Goal: Transaction & Acquisition: Purchase product/service

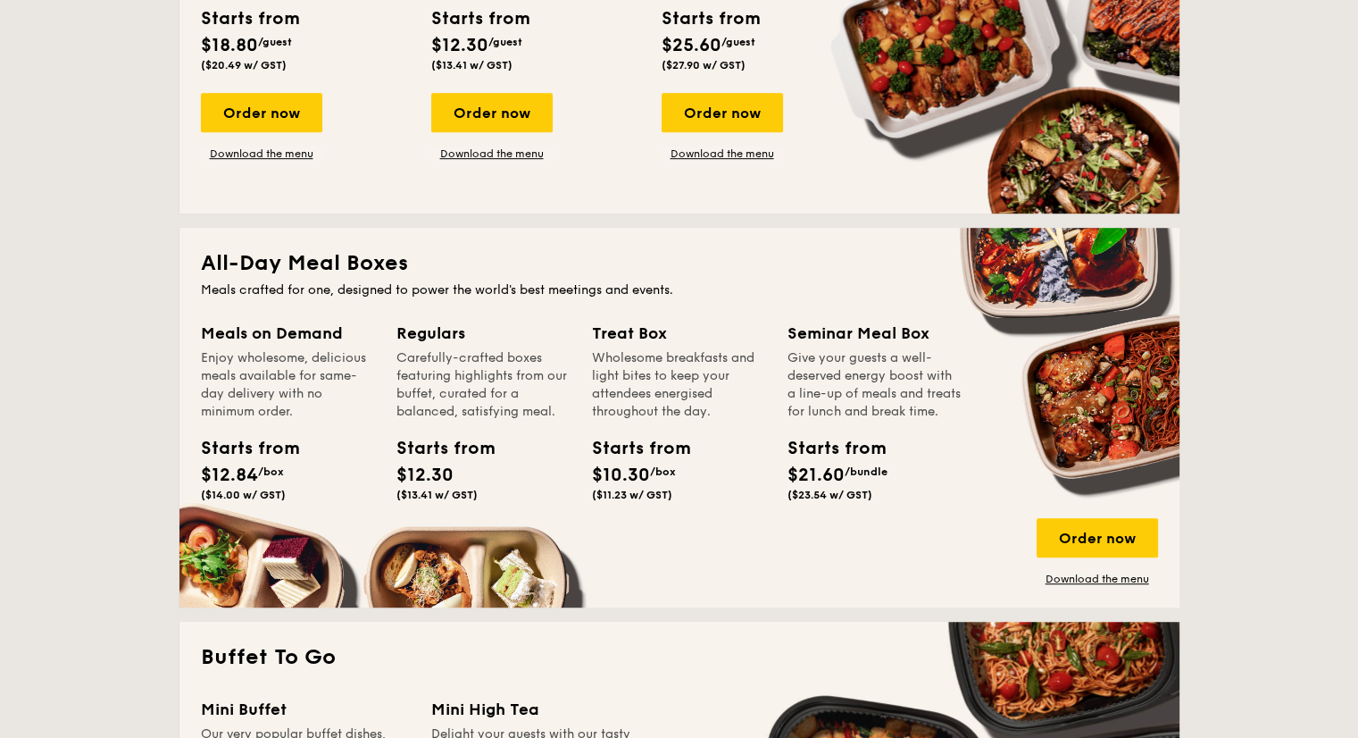
scroll to position [982, 0]
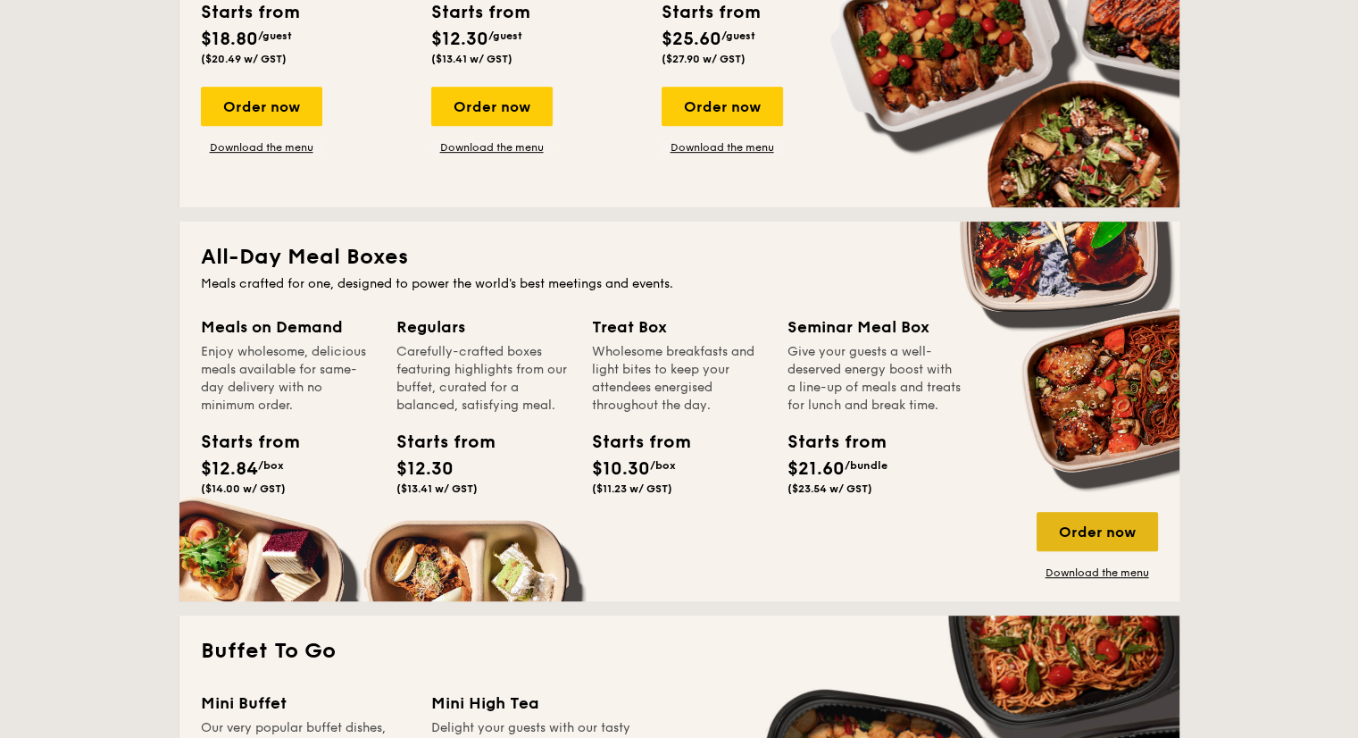
click at [1086, 528] on div "Order now" at bounding box center [1097, 531] width 121 height 39
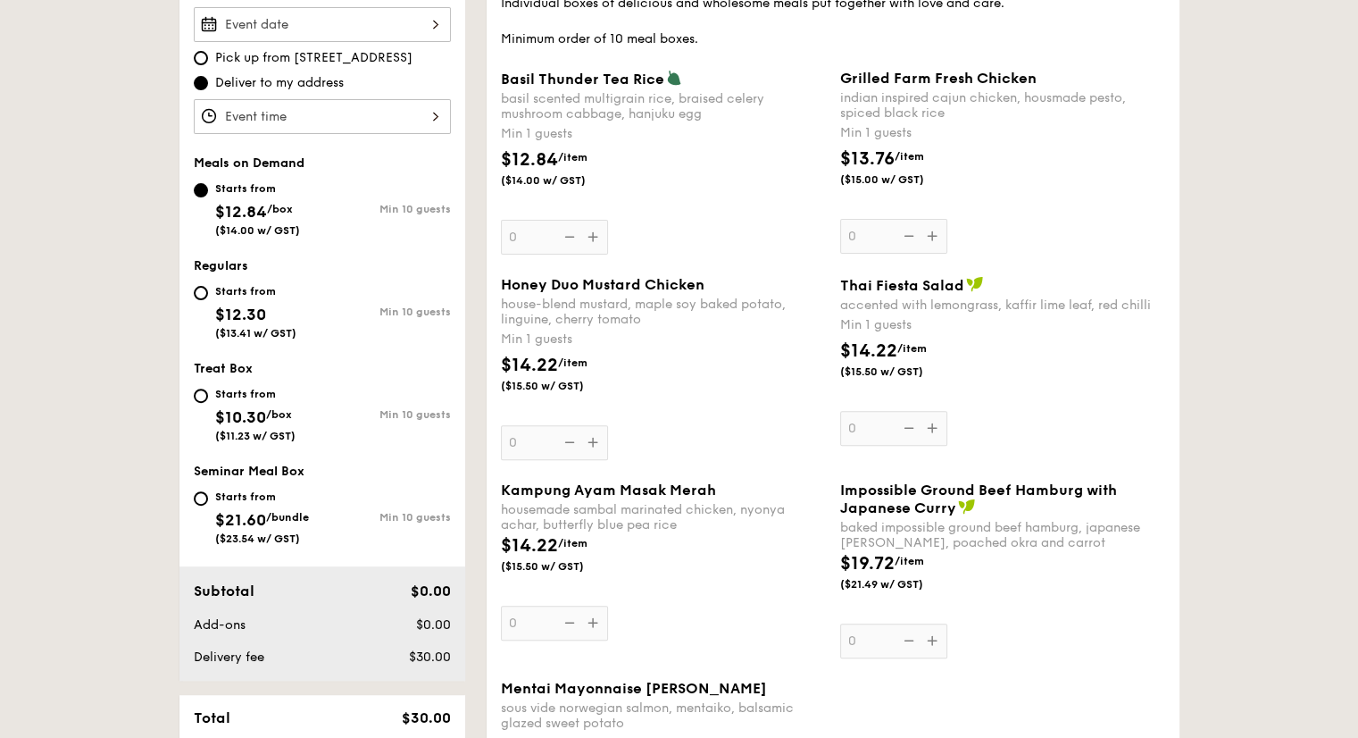
scroll to position [536, 0]
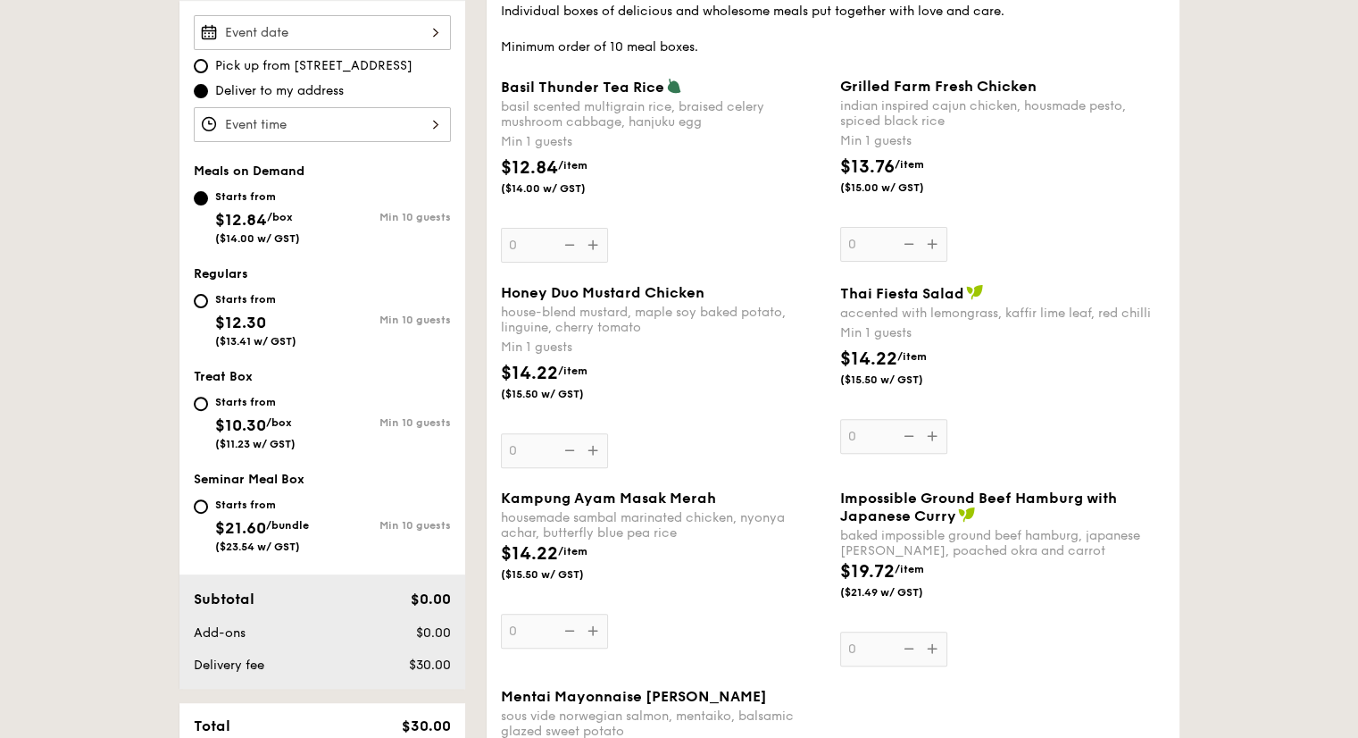
click at [208, 301] on div "Starts from $12.30 ($13.41 w/ GST)" at bounding box center [258, 317] width 129 height 59
click at [208, 301] on input "Starts from $12.30 ($13.41 w/ GST) Min 10 guests" at bounding box center [201, 301] width 14 height 14
radio input "true"
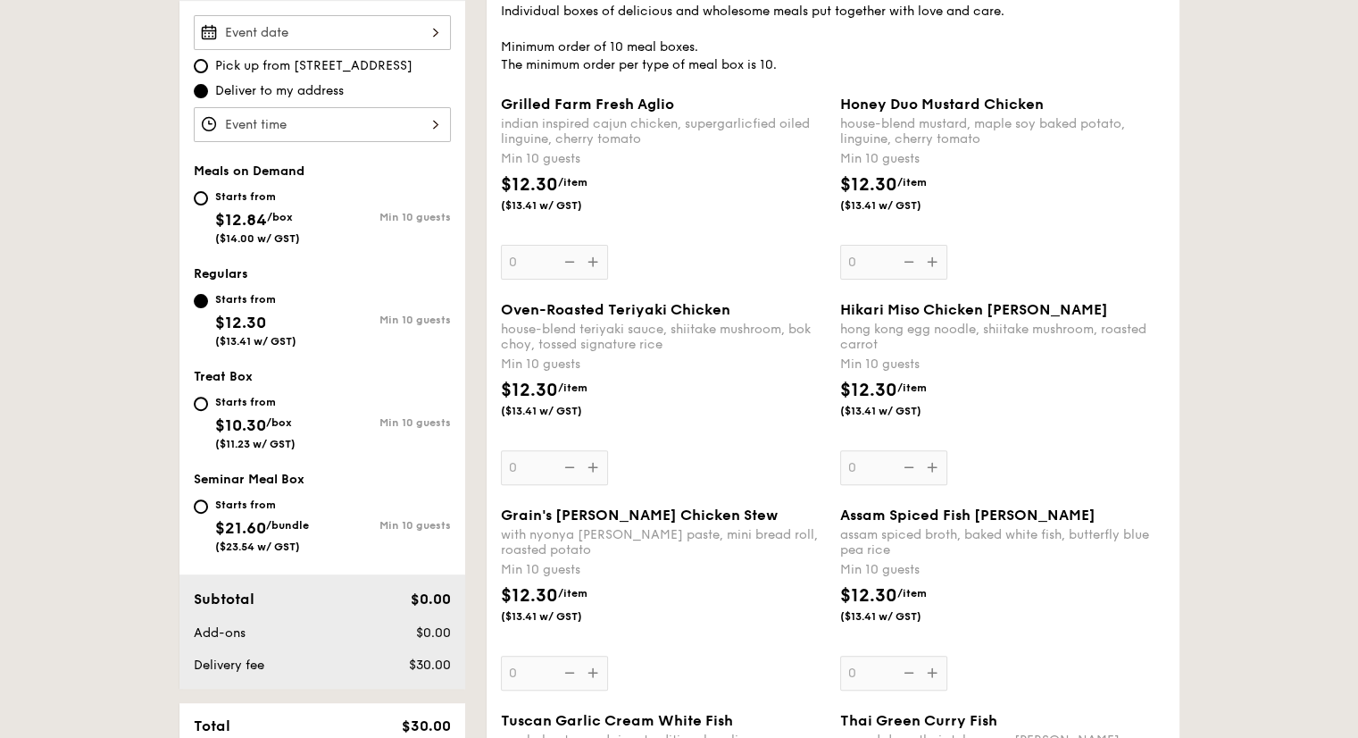
click at [198, 309] on div "Starts from $12.30 ($13.41 w/ GST)" at bounding box center [258, 317] width 129 height 59
click at [198, 308] on input "Starts from $12.30 ($13.41 w/ GST) Min 10 guests" at bounding box center [201, 301] width 14 height 14
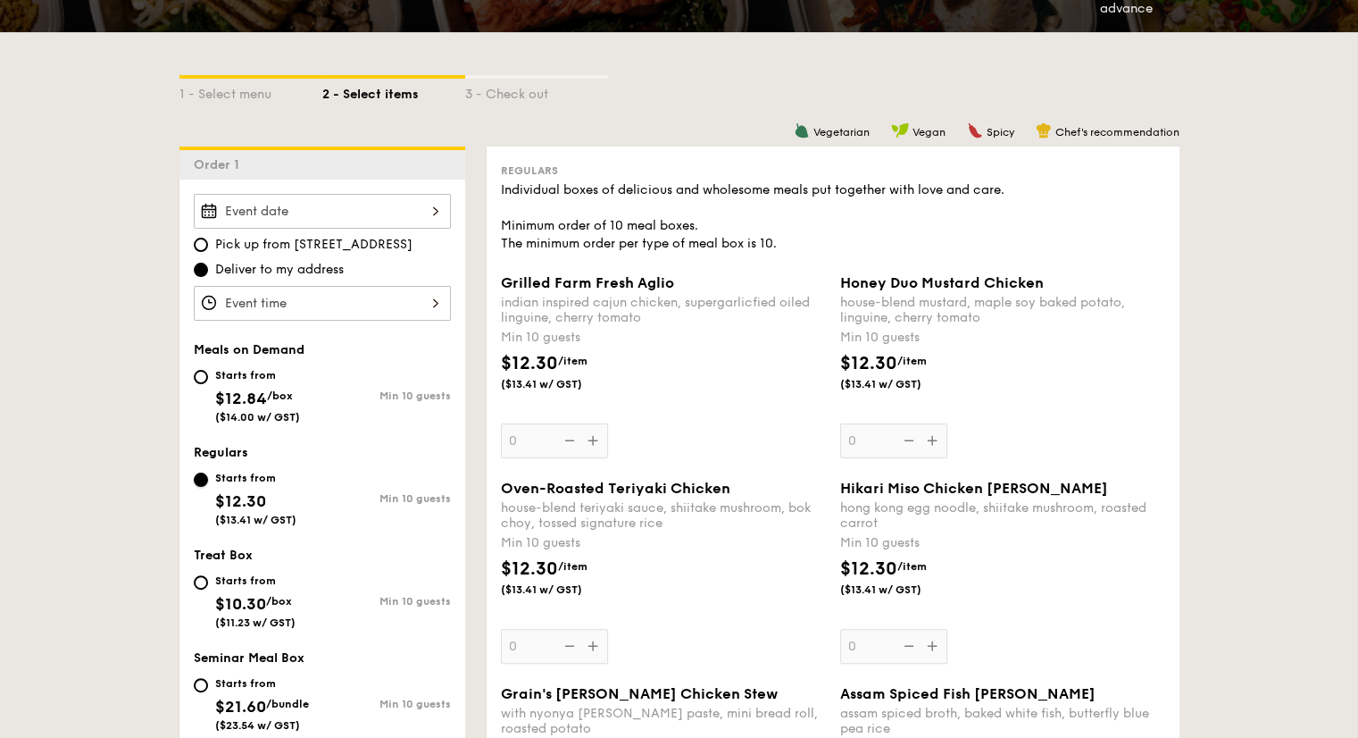
scroll to position [714, 0]
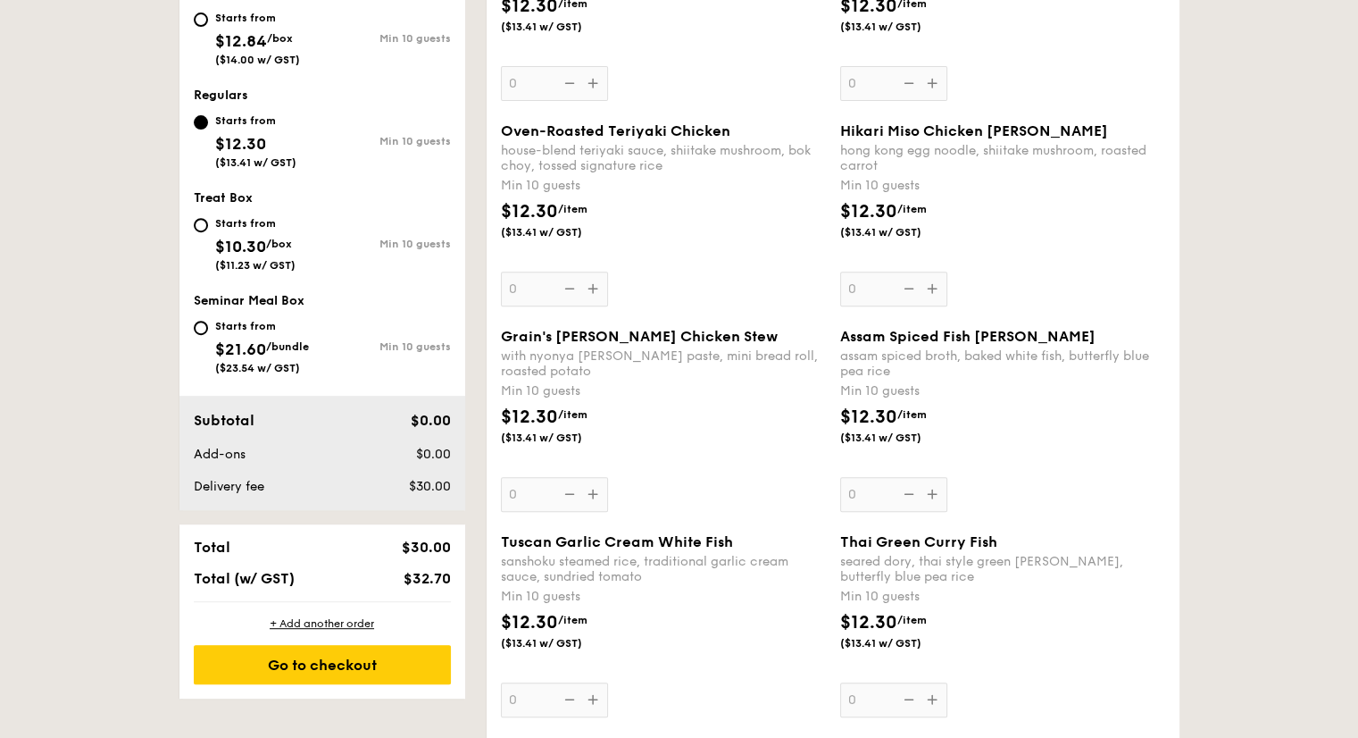
drag, startPoint x: 415, startPoint y: 478, endPoint x: 495, endPoint y: 488, distance: 80.1
click at [357, 509] on div "Order 1 Pick up from [STREET_ADDRESS] Deliver to my address Meals on Demand Sta…" at bounding box center [323, 243] width 286 height 909
click at [593, 494] on div "Grain's [PERSON_NAME] Chicken Stew with nyonya [PERSON_NAME] paste, mini bread …" at bounding box center [663, 420] width 325 height 184
click at [593, 494] on input "0" at bounding box center [554, 494] width 107 height 35
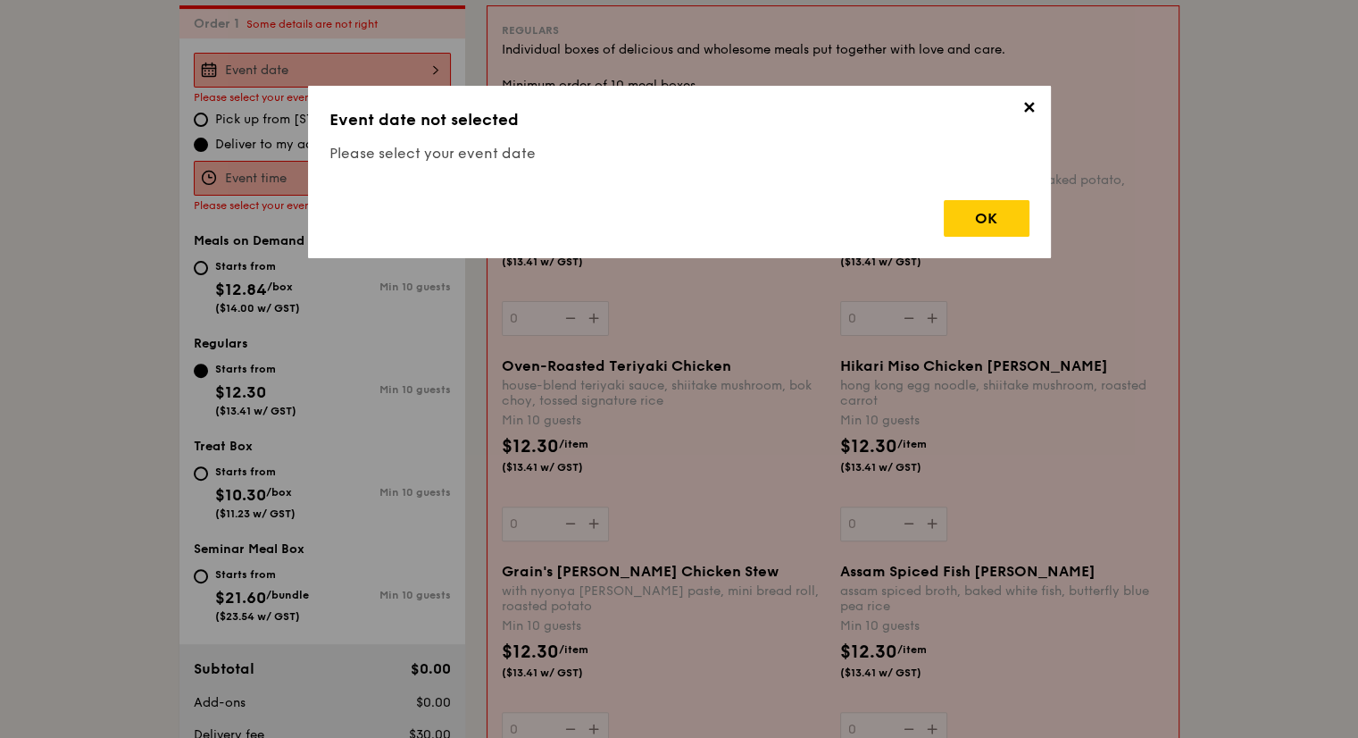
scroll to position [477, 0]
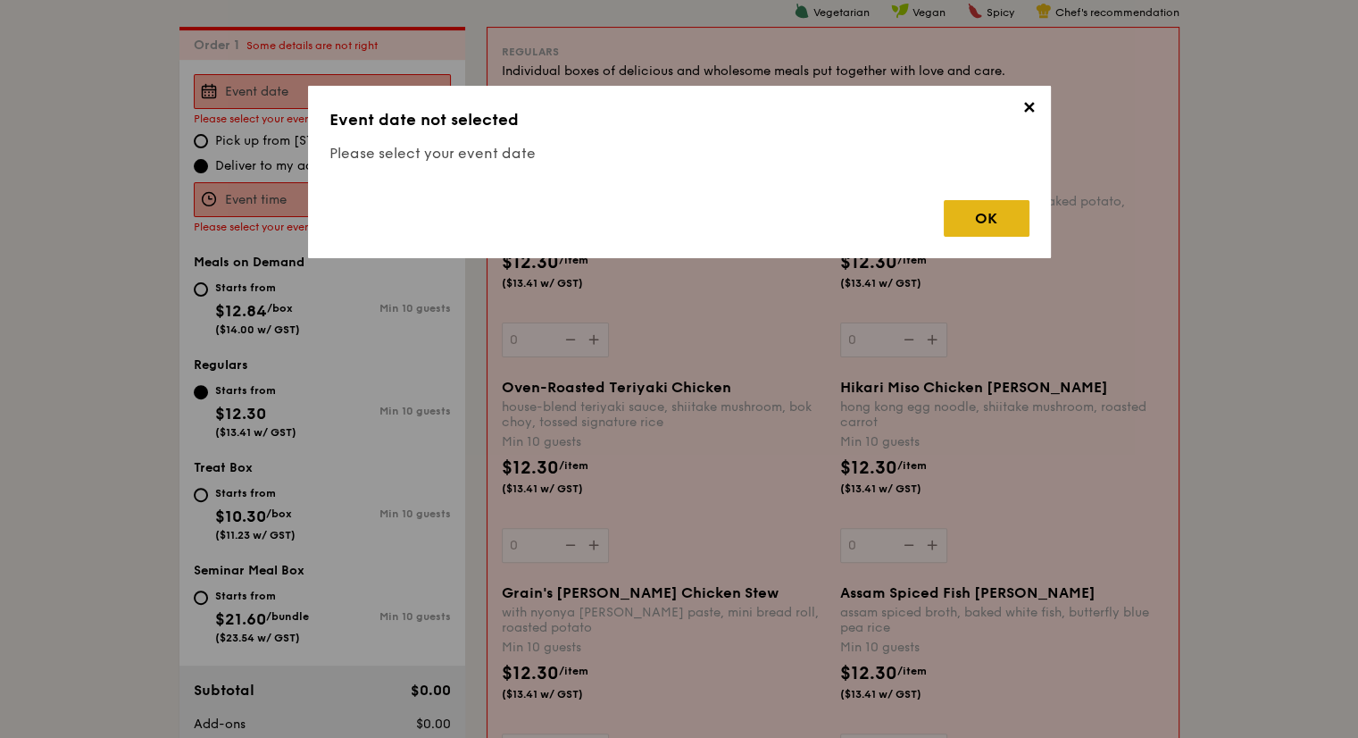
click at [982, 212] on div "OK" at bounding box center [987, 218] width 86 height 37
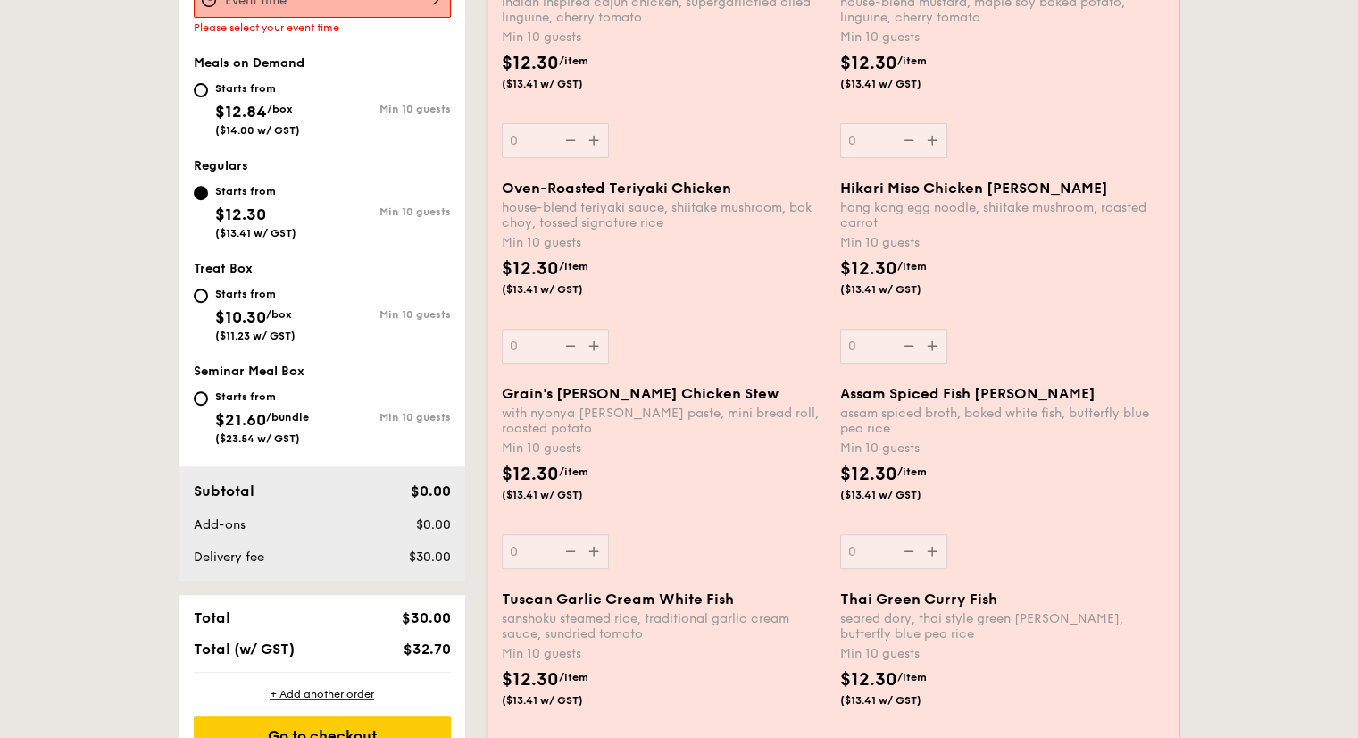
scroll to position [388, 0]
